Goal: Register for event/course

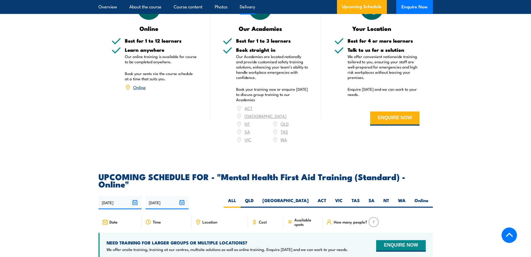
scroll to position [914, 0]
click at [285, 125] on div "ACT [GEOGRAPHIC_DATA] NT [GEOGRAPHIC_DATA] SA TAS [GEOGRAPHIC_DATA] [GEOGRAPHIC…" at bounding box center [272, 123] width 72 height 39
click at [404, 197] on label "WA" at bounding box center [401, 202] width 16 height 10
click at [399, 197] on label "WA" at bounding box center [401, 202] width 16 height 10
click at [405, 197] on input "WA" at bounding box center [406, 198] width 3 height 3
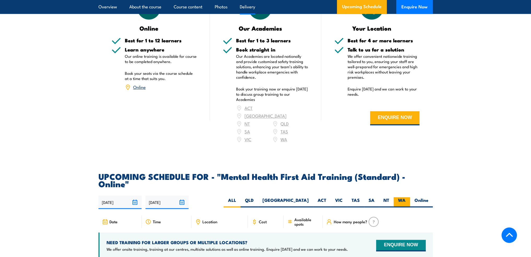
radio input "true"
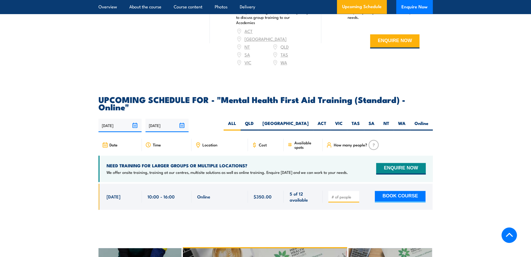
scroll to position [992, 0]
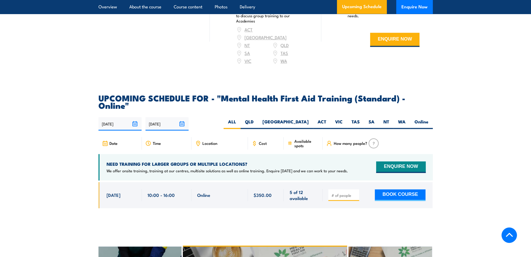
drag, startPoint x: 219, startPoint y: 1, endPoint x: 493, endPoint y: 83, distance: 286.0
click at [493, 94] on section "UPCOMING SCHEDULE FOR - "Mental Health First Aid Training (Standard) - Online" …" at bounding box center [265, 155] width 531 height 122
